Goal: Task Accomplishment & Management: Complete application form

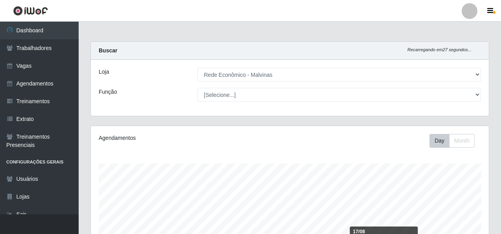
select select "194"
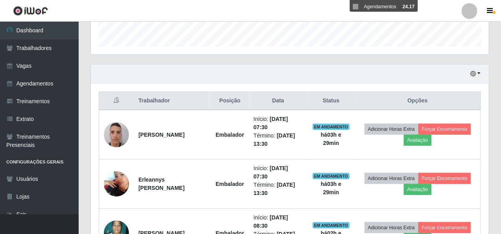
scroll to position [226, 0]
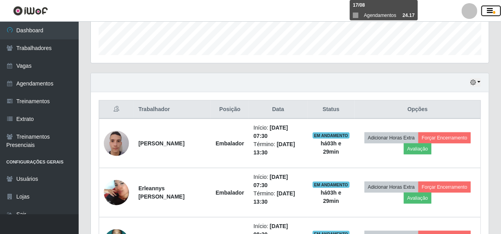
click at [493, 11] on span "button" at bounding box center [494, 12] width 2 height 3
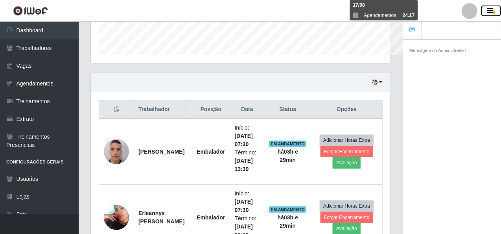
scroll to position [393029, 392892]
click at [488, 9] on icon "button" at bounding box center [490, 10] width 6 height 7
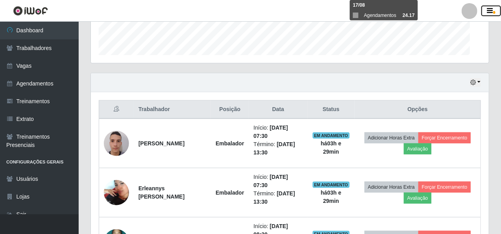
scroll to position [163, 398]
click at [479, 81] on button "button" at bounding box center [475, 82] width 11 height 9
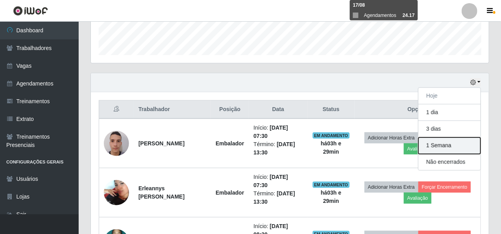
click at [452, 144] on button "1 Semana" at bounding box center [449, 145] width 62 height 17
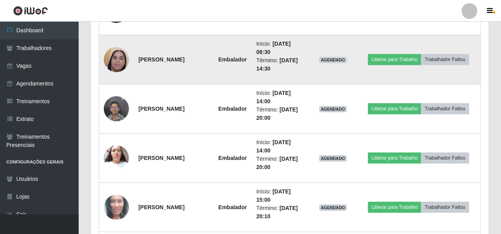
scroll to position [973, 0]
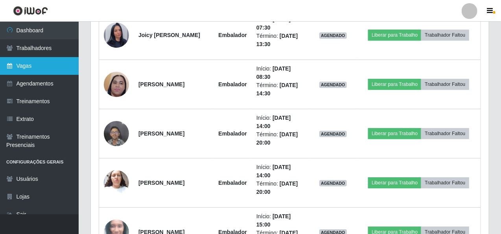
click at [71, 74] on link "Vagas" at bounding box center [39, 66] width 79 height 18
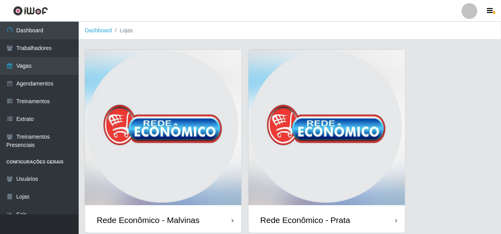
click at [166, 92] on img at bounding box center [163, 128] width 156 height 157
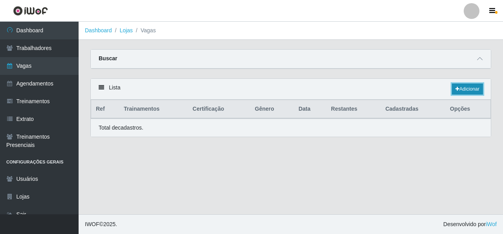
click at [477, 87] on link "Adicionar" at bounding box center [467, 88] width 31 height 11
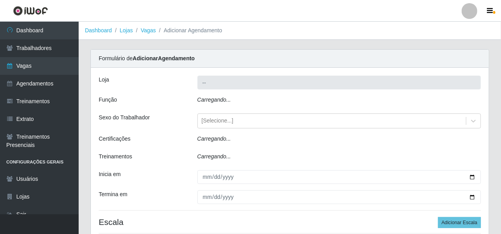
type input "Rede Econômico - Malvinas"
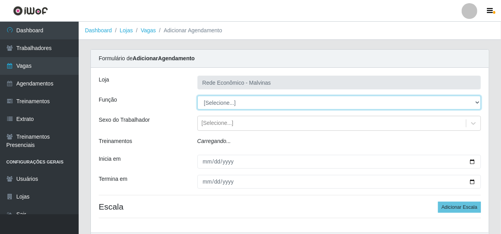
drag, startPoint x: 226, startPoint y: 101, endPoint x: 226, endPoint y: 107, distance: 6.3
click at [226, 101] on select "[Selecione...] Embalador Embalador + Embalador ++ Operador de Caixa Operador de…" at bounding box center [339, 103] width 284 height 14
select select "1"
click at [197, 96] on select "[Selecione...] Embalador Embalador + Embalador ++ Operador de Caixa Operador de…" at bounding box center [339, 103] width 284 height 14
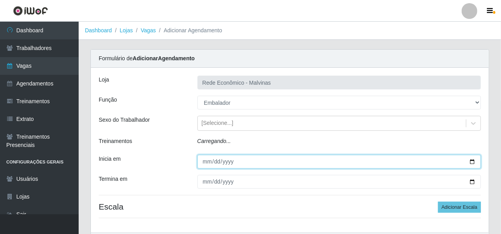
click at [207, 164] on input "Inicia em" at bounding box center [339, 162] width 284 height 14
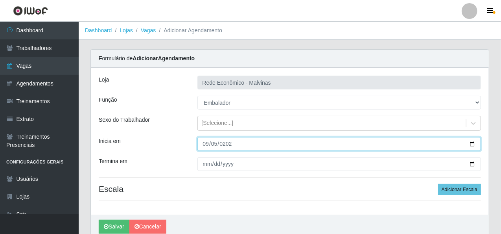
type input "[DATE]"
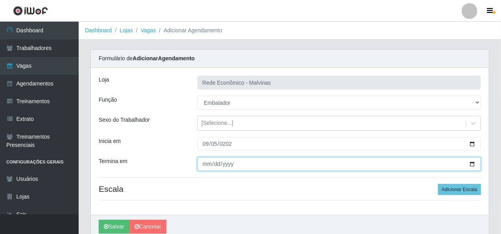
click at [210, 165] on input "Termina em" at bounding box center [339, 164] width 284 height 14
type input "[DATE]"
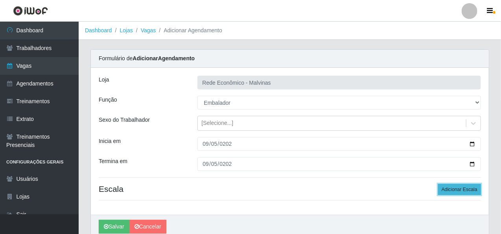
click at [458, 191] on button "Adicionar Escala" at bounding box center [459, 189] width 43 height 11
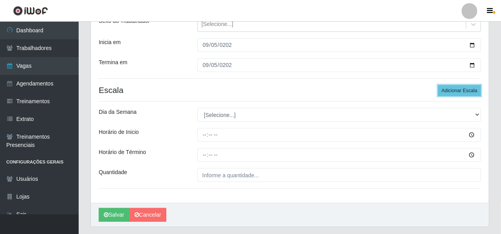
scroll to position [120, 0]
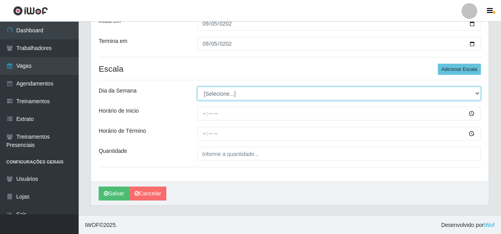
click at [217, 93] on select "[Selecione...] Segunda Terça Quarta Quinta Sexta Sábado Domingo" at bounding box center [339, 94] width 284 height 14
select select "5"
click at [197, 87] on select "[Selecione...] Segunda Terça Quarta Quinta Sexta Sábado Domingo" at bounding box center [339, 94] width 284 height 14
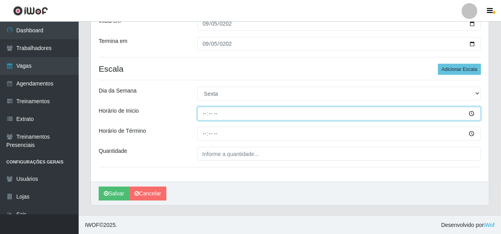
click at [206, 115] on input "Horário de Inicio" at bounding box center [339, 114] width 284 height 14
type input "09:00"
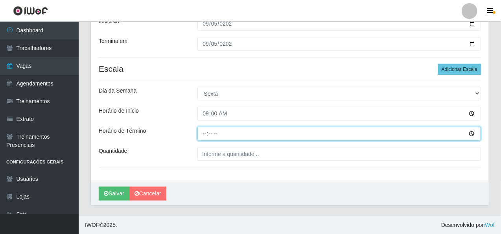
click at [206, 131] on input "Horário de Término" at bounding box center [339, 134] width 284 height 14
type input "15:00"
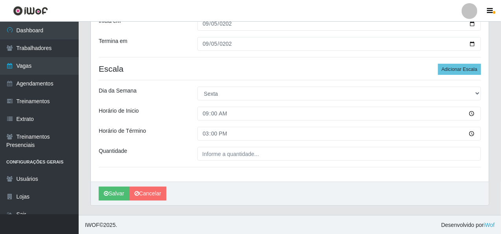
click at [214, 161] on div "Loja Rede Econômico - Malvinas Função [Selecione...] Embalador Embalador + Emba…" at bounding box center [290, 65] width 398 height 234
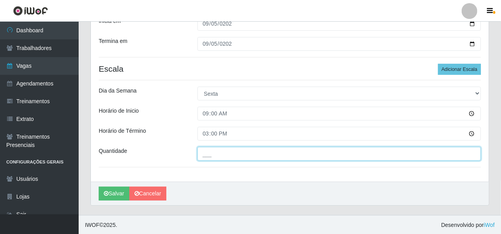
click at [215, 158] on input "___" at bounding box center [339, 154] width 284 height 14
type input "1__"
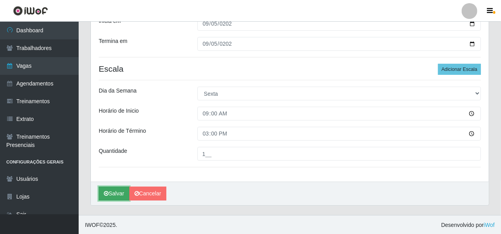
click at [113, 191] on button "Salvar" at bounding box center [114, 193] width 31 height 14
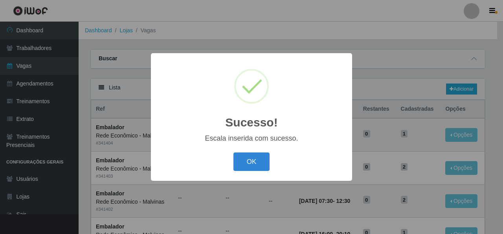
click at [271, 165] on div "OK Cancel" at bounding box center [252, 161] width 186 height 22
click at [265, 166] on button "OK" at bounding box center [252, 161] width 37 height 18
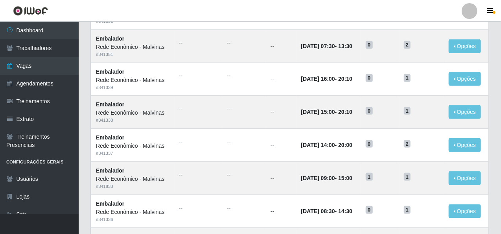
scroll to position [431, 0]
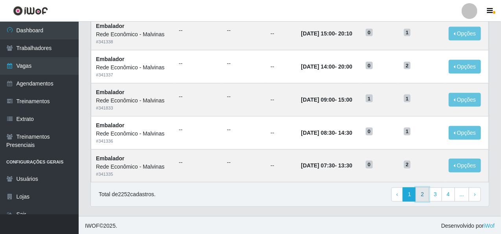
click at [424, 194] on link "2" at bounding box center [422, 194] width 13 height 14
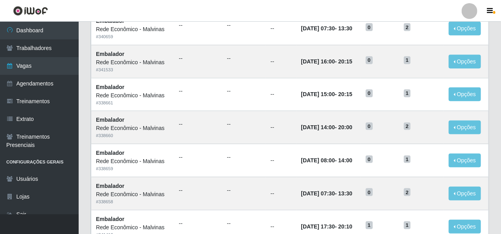
scroll to position [431, 0]
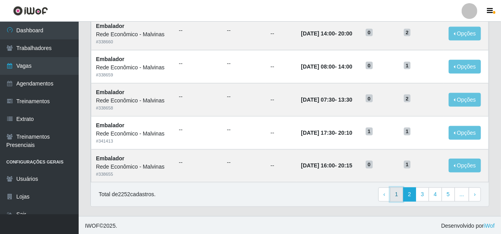
click at [399, 194] on link "1" at bounding box center [396, 194] width 13 height 14
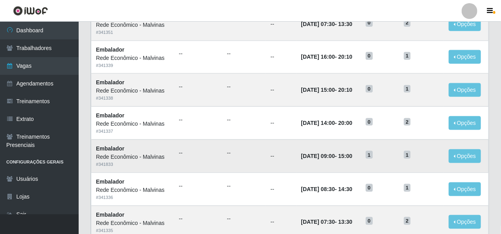
scroll to position [393, 0]
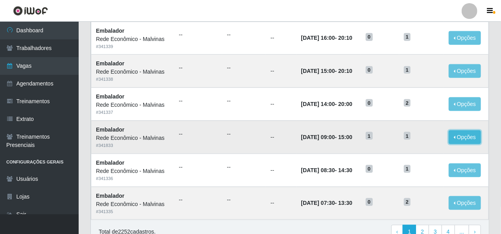
click at [464, 131] on button "Opções" at bounding box center [465, 137] width 32 height 14
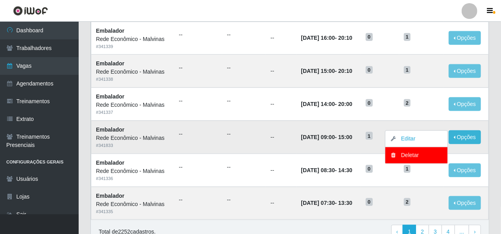
click at [417, 125] on td "1" at bounding box center [421, 136] width 45 height 33
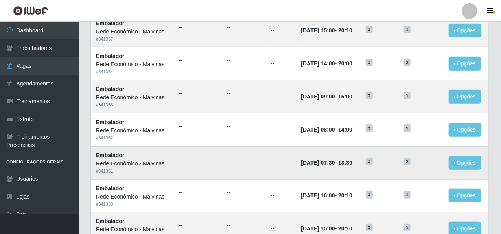
scroll to position [236, 0]
click at [455, 96] on button "Opções" at bounding box center [465, 97] width 32 height 14
